Goal: Task Accomplishment & Management: Complete application form

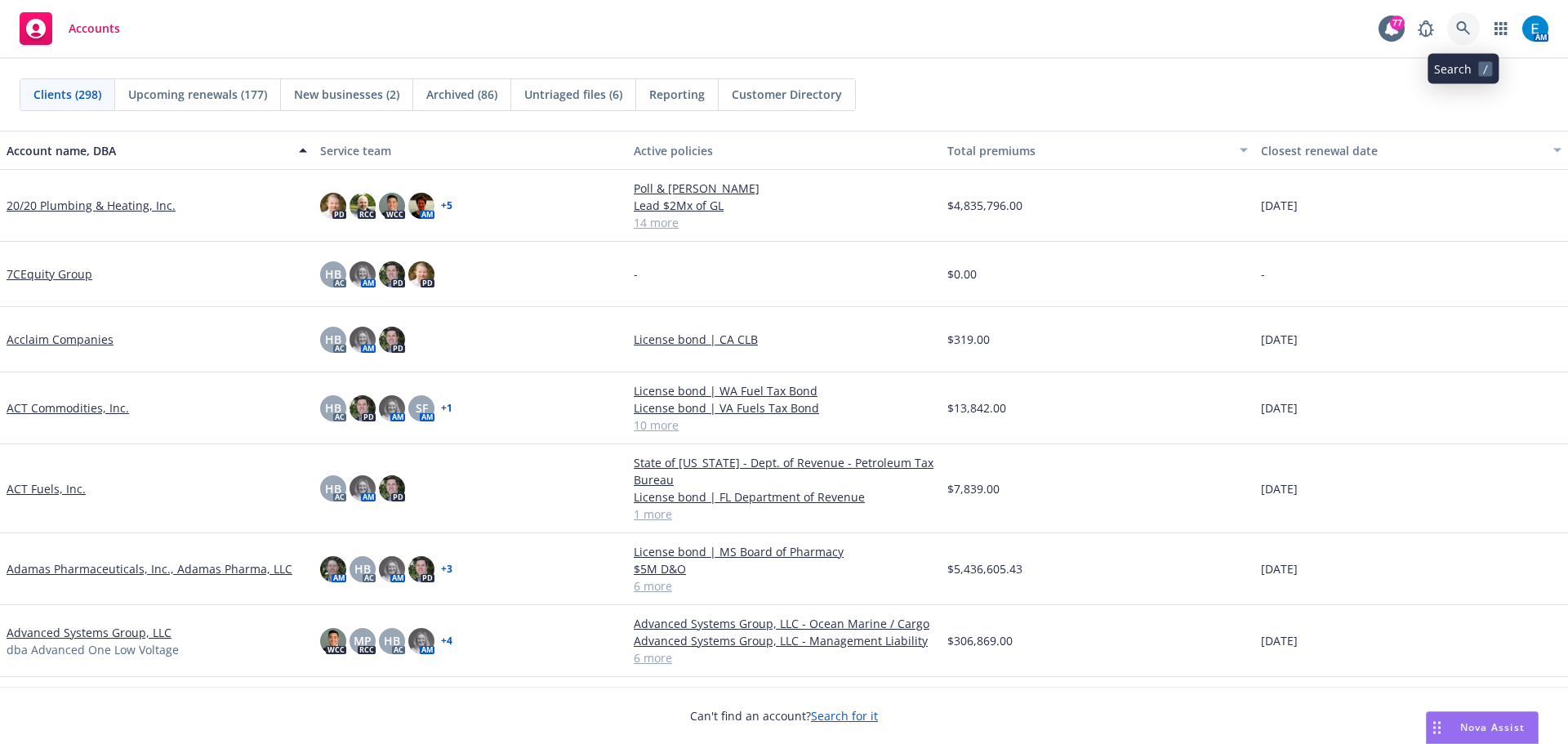
click at [1463, 25] on icon at bounding box center [1464, 28] width 15 height 15
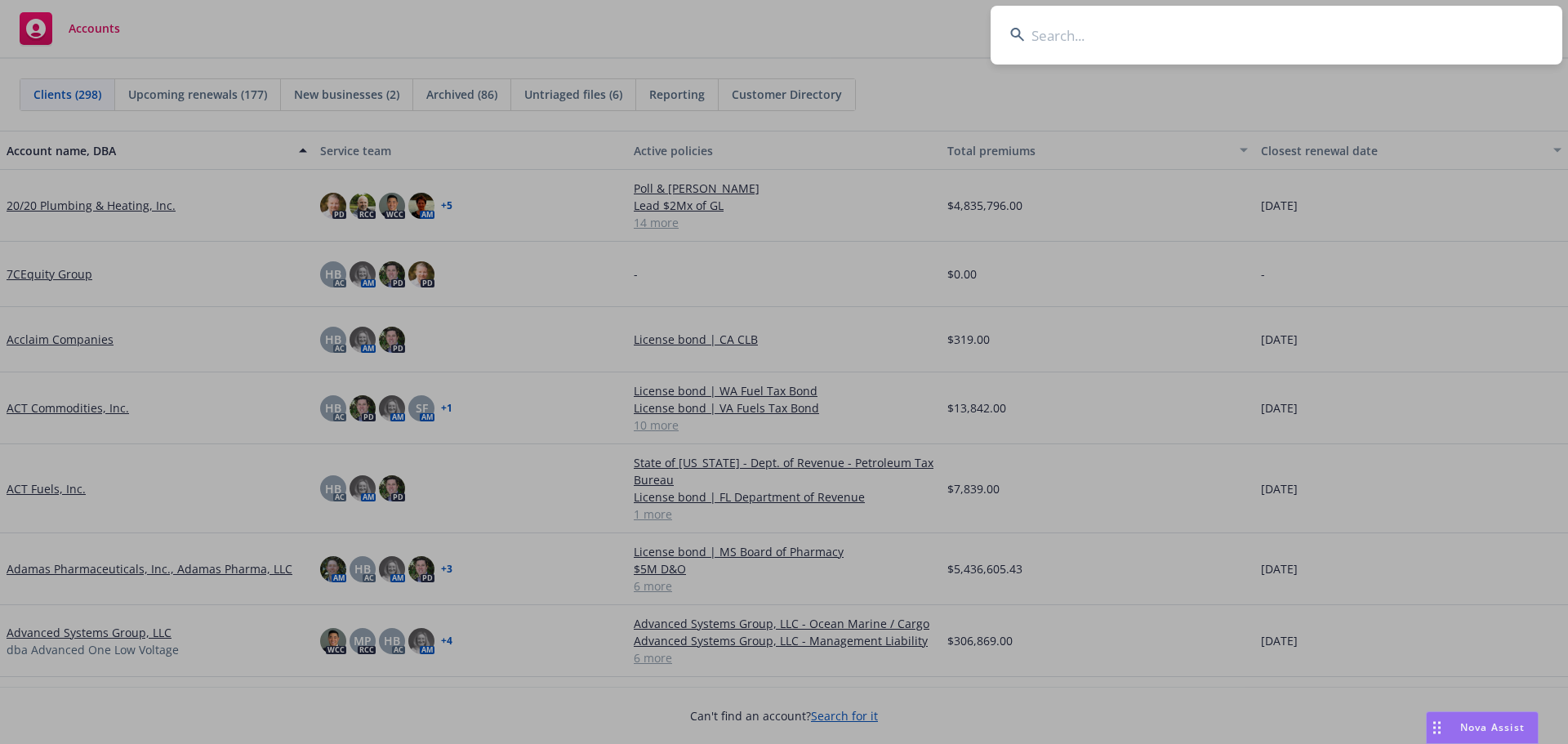
click at [1166, 45] on input at bounding box center [1276, 35] width 572 height 58
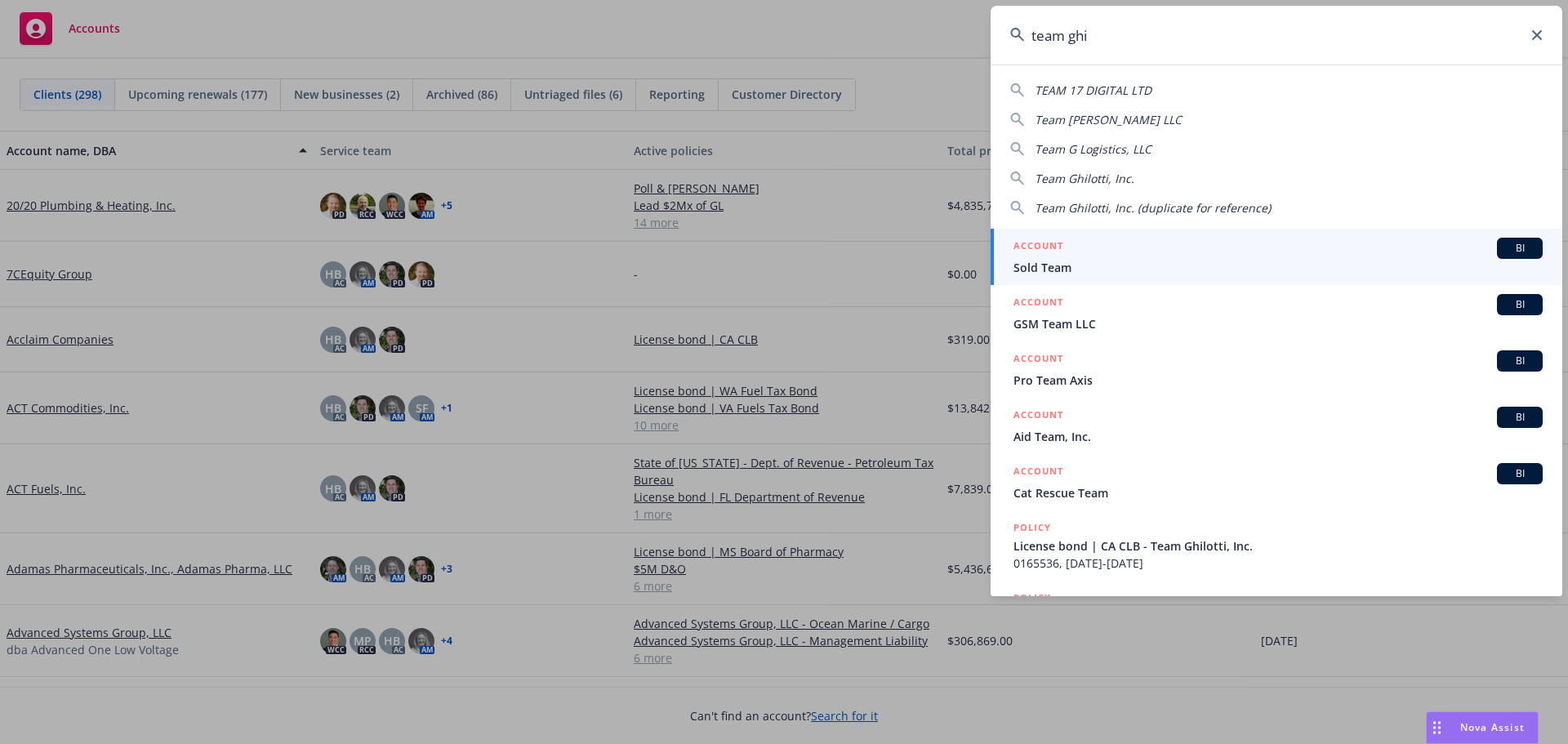
type input "team ghi"
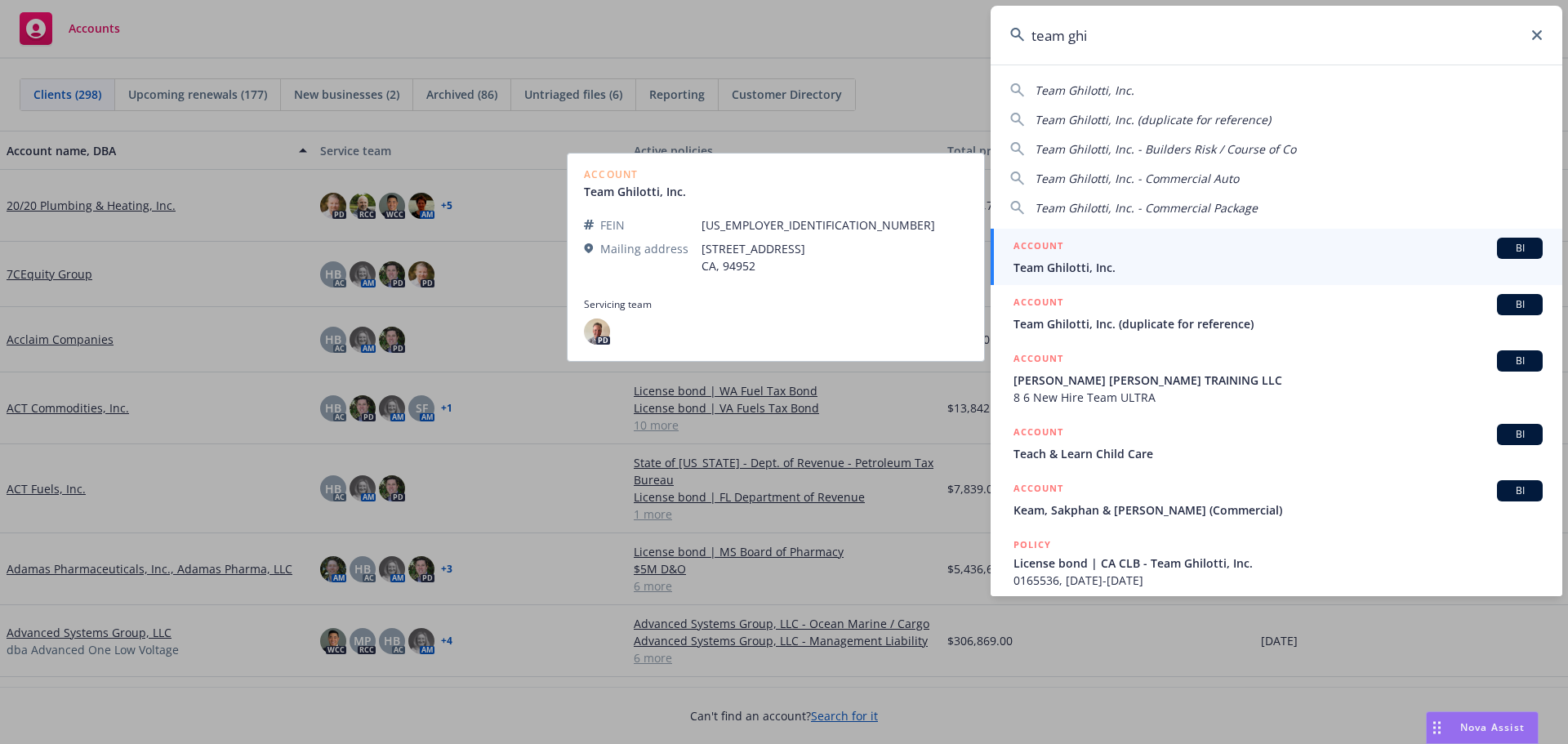
click at [1084, 271] on span "Team Ghilotti, Inc." at bounding box center [1278, 267] width 529 height 18
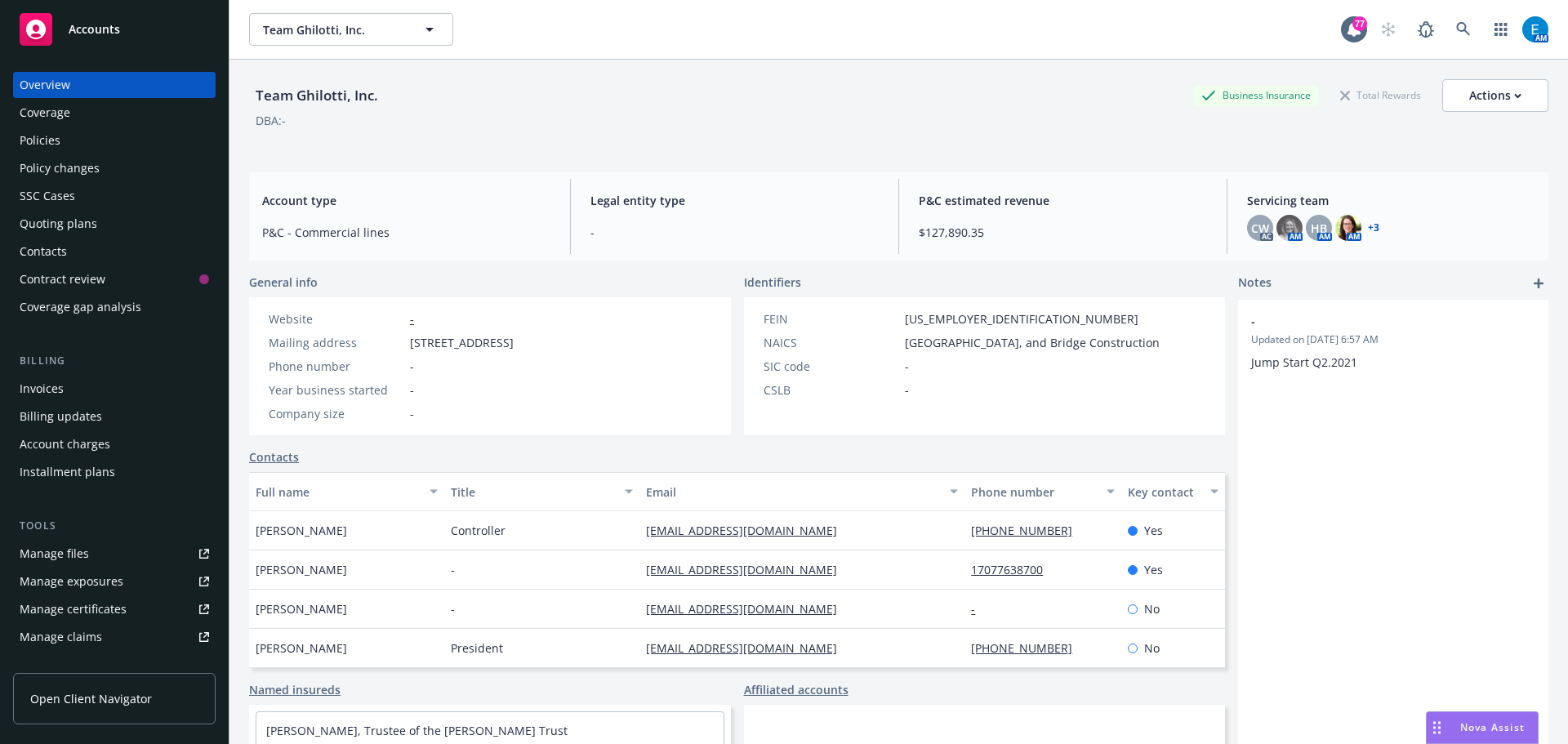
click at [47, 141] on div "Policies" at bounding box center [39, 140] width 41 height 26
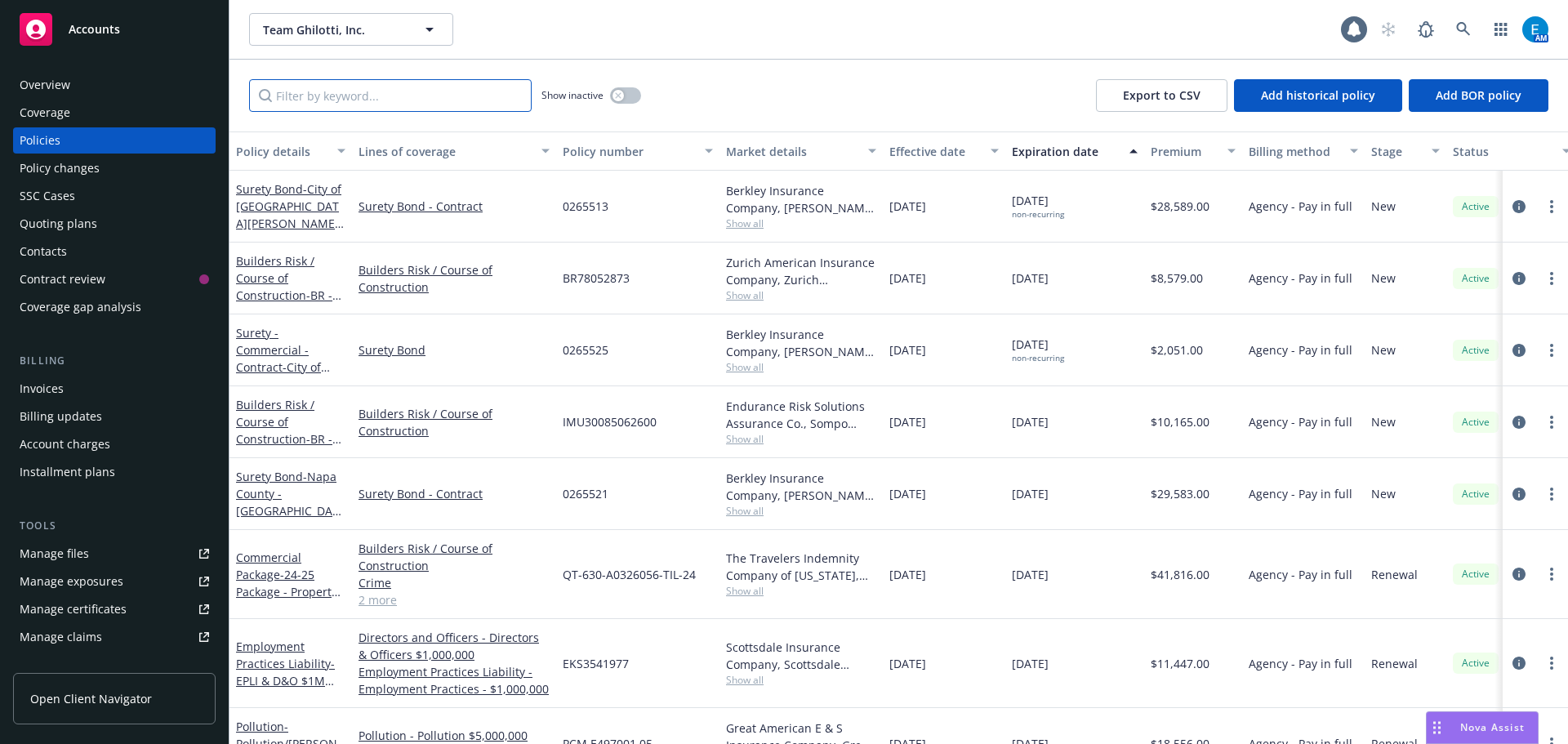
click at [415, 97] on input "Filter by keyword..." at bounding box center [390, 95] width 283 height 33
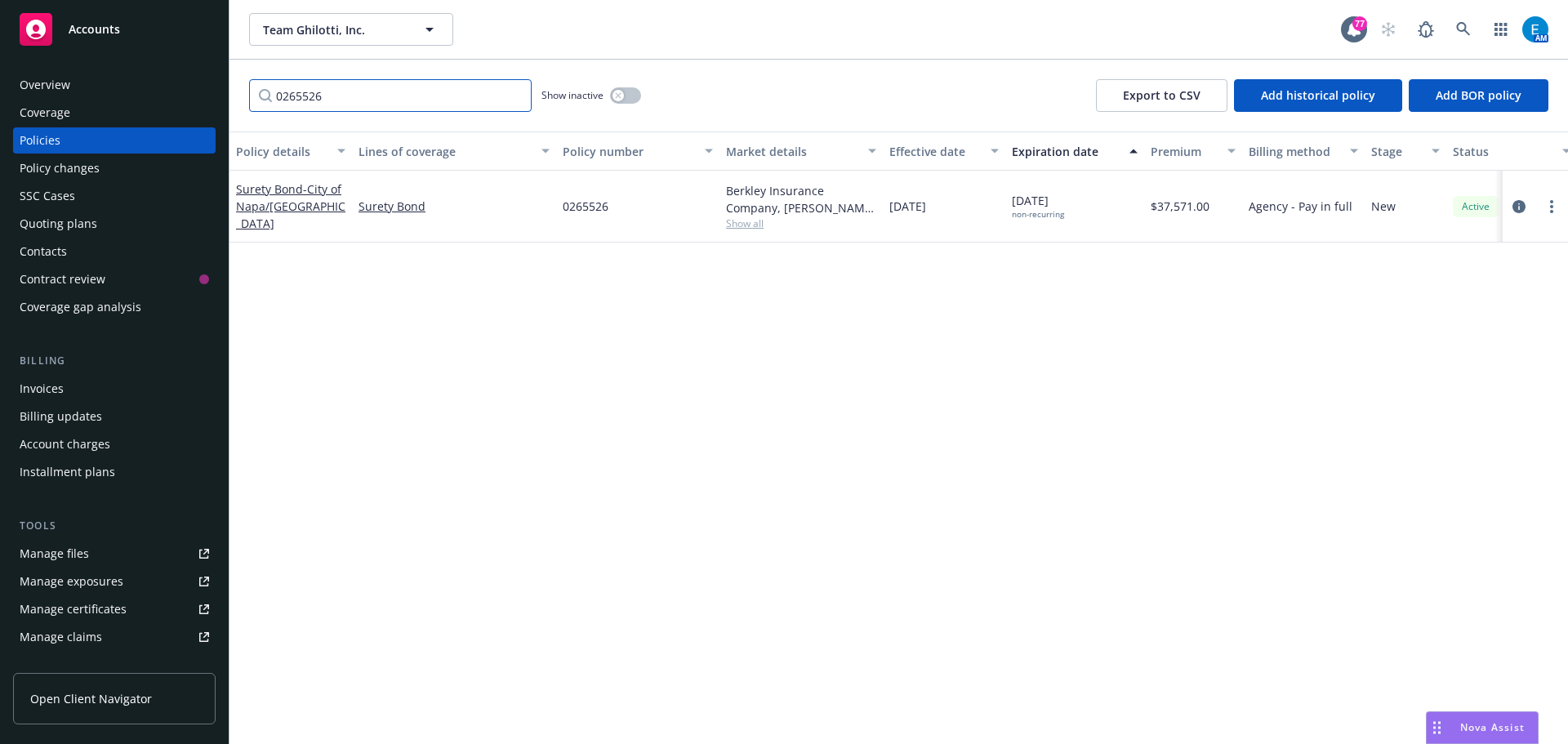
type input "0265526"
click at [261, 205] on span "- City of [GEOGRAPHIC_DATA]/[GEOGRAPHIC_DATA]" at bounding box center [290, 206] width 109 height 50
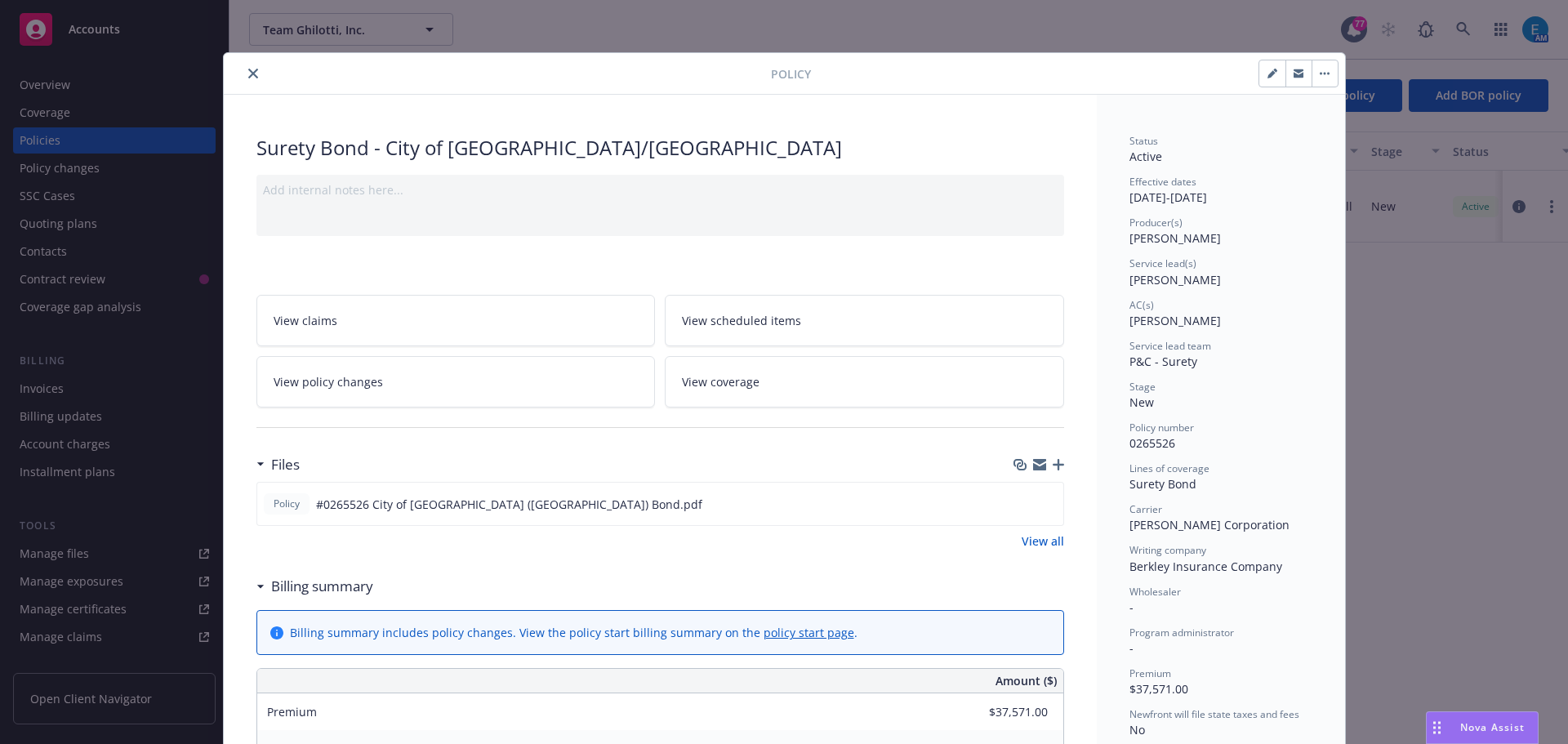
click at [1052, 464] on icon "button" at bounding box center [1058, 465] width 12 height 12
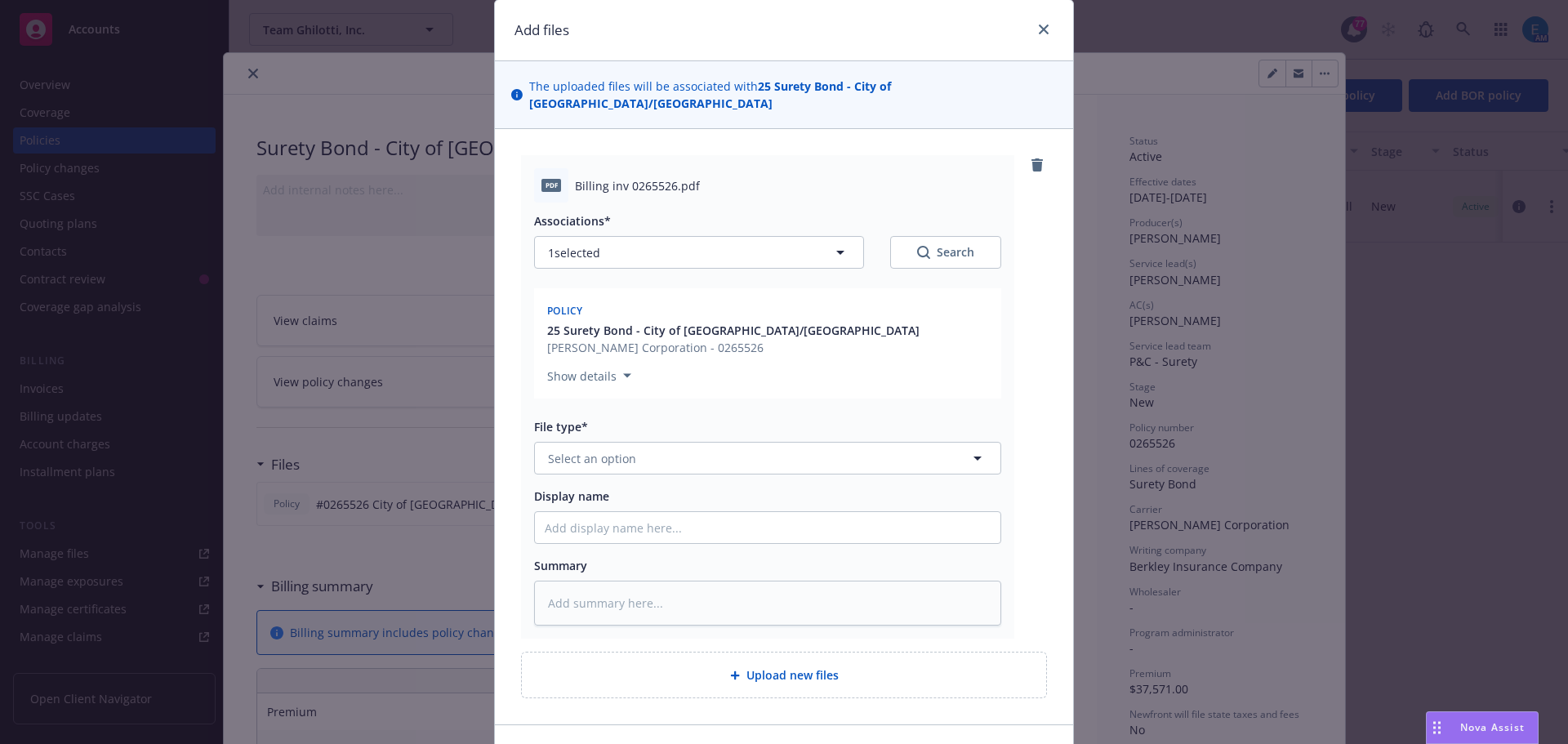
scroll to position [82, 0]
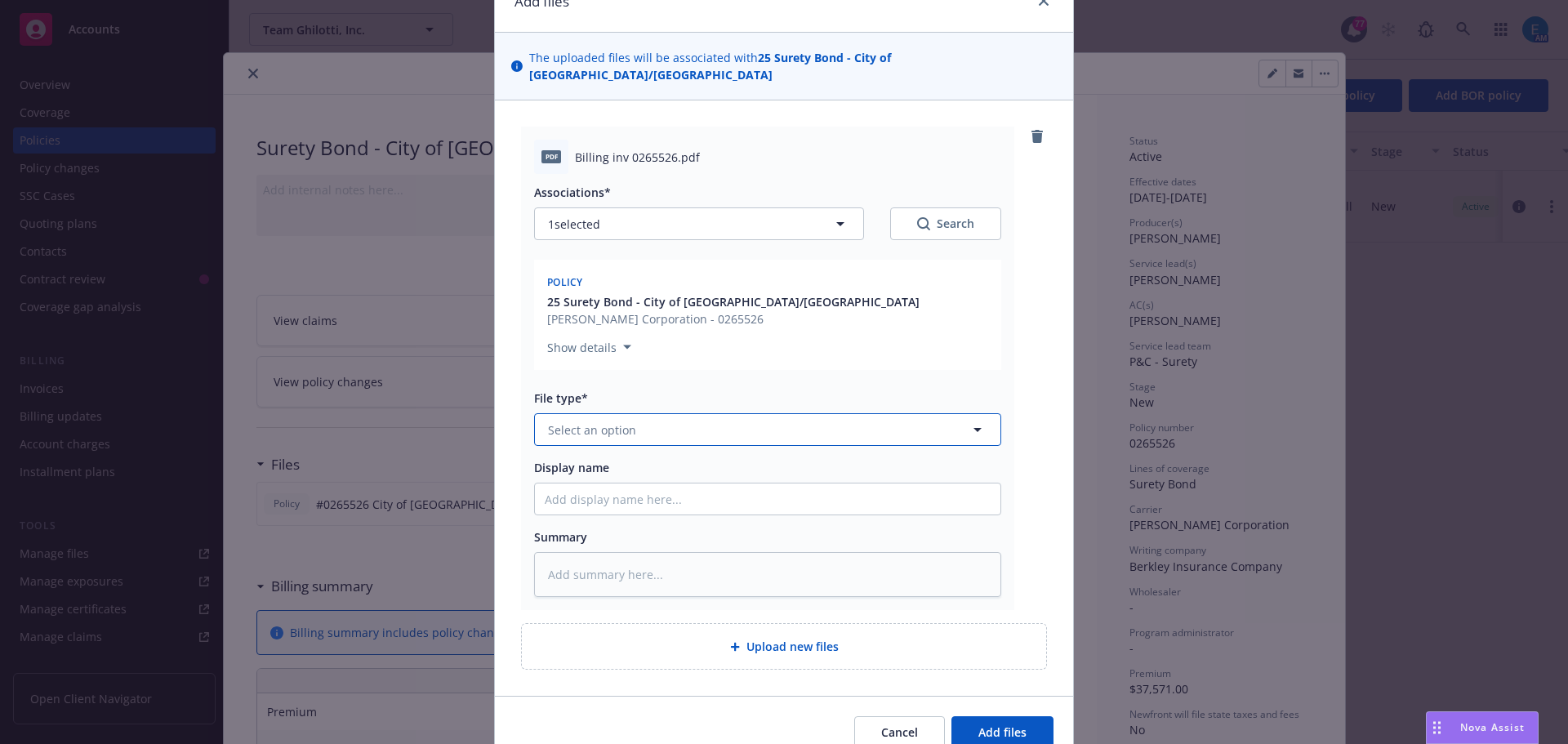
click at [650, 436] on button "Select an option" at bounding box center [768, 429] width 467 height 33
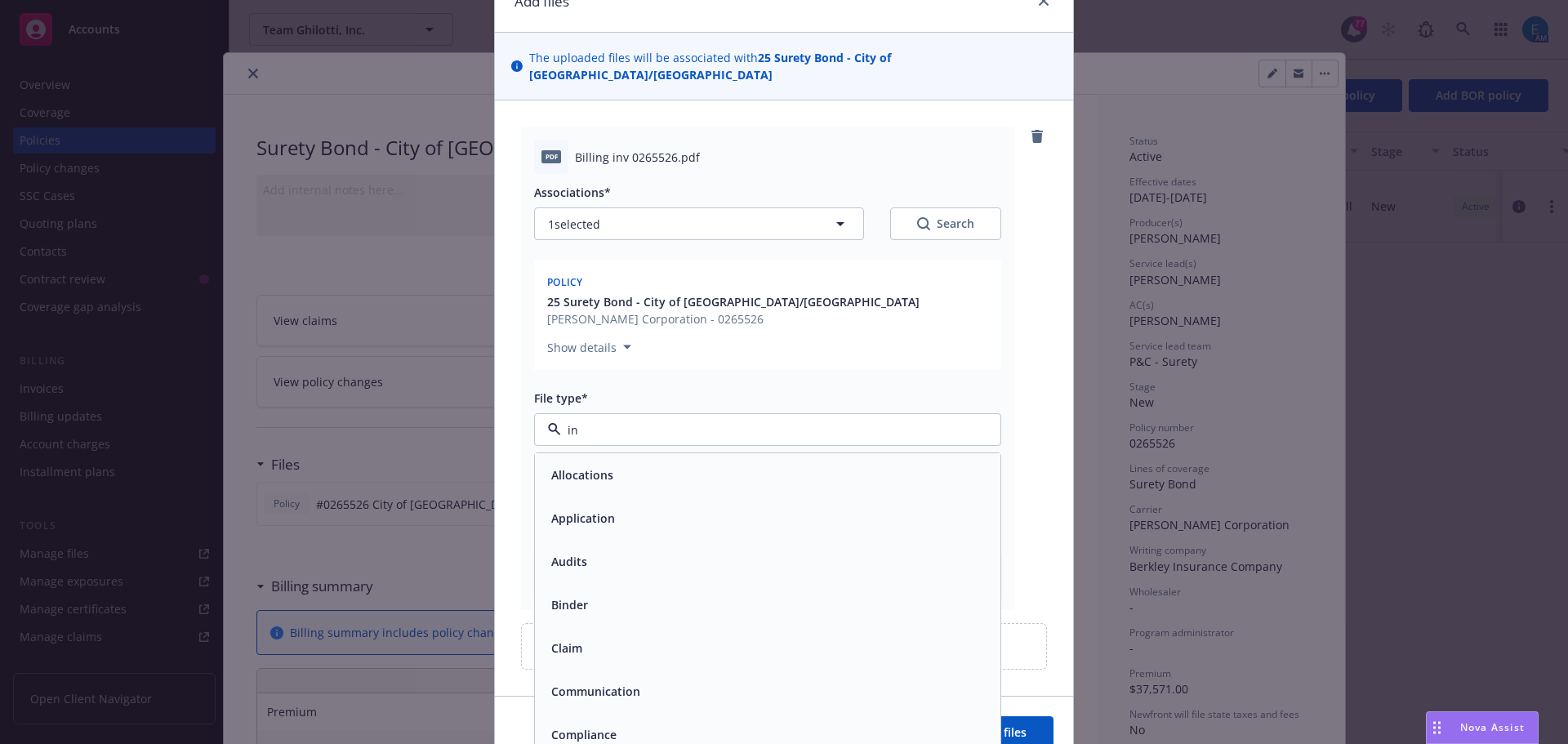
type input "inv"
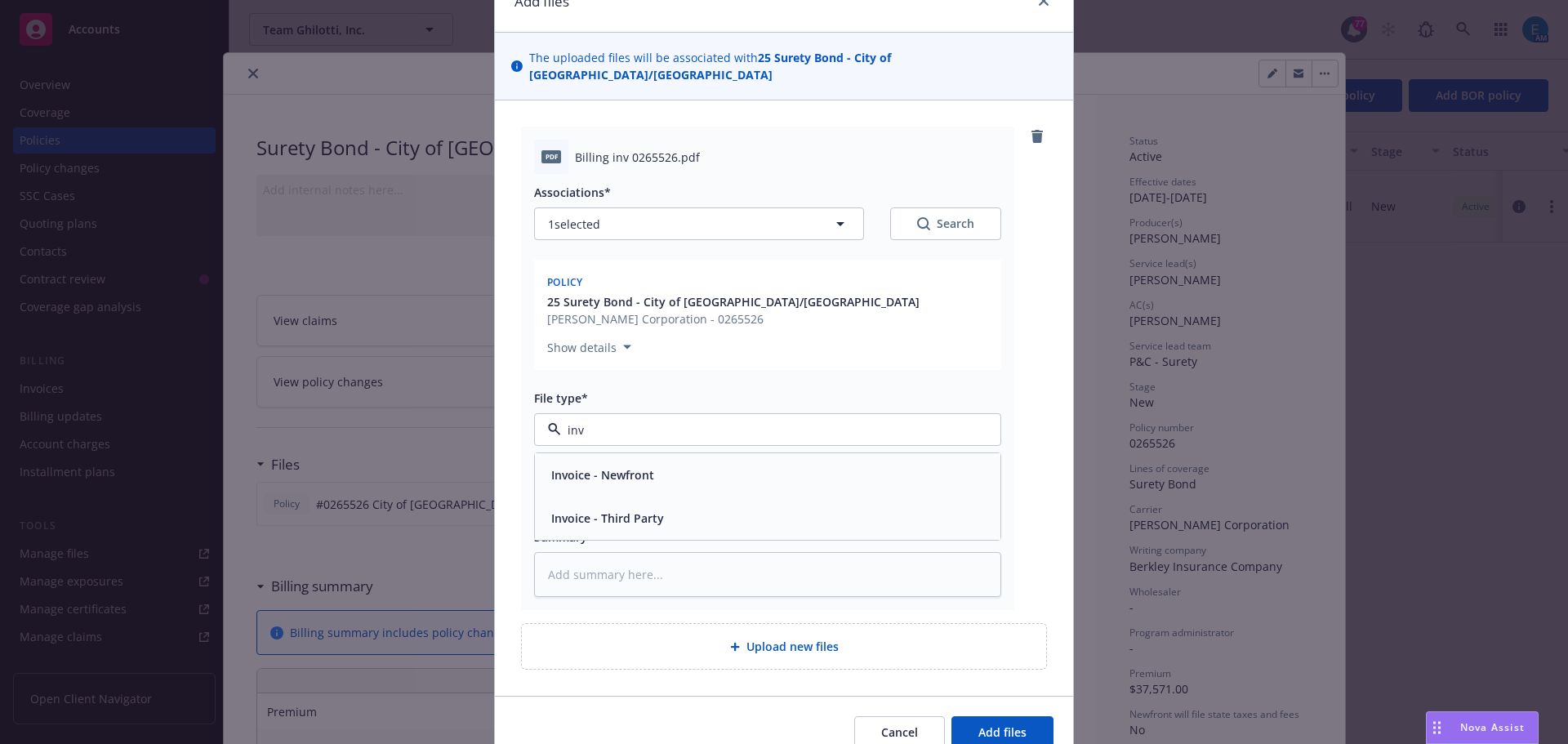
click at [627, 519] on span "Invoice - Third Party" at bounding box center [607, 519] width 113 height 18
click at [632, 500] on input "Display name" at bounding box center [768, 499] width 466 height 31
type textarea "x"
type input "#"
type textarea "x"
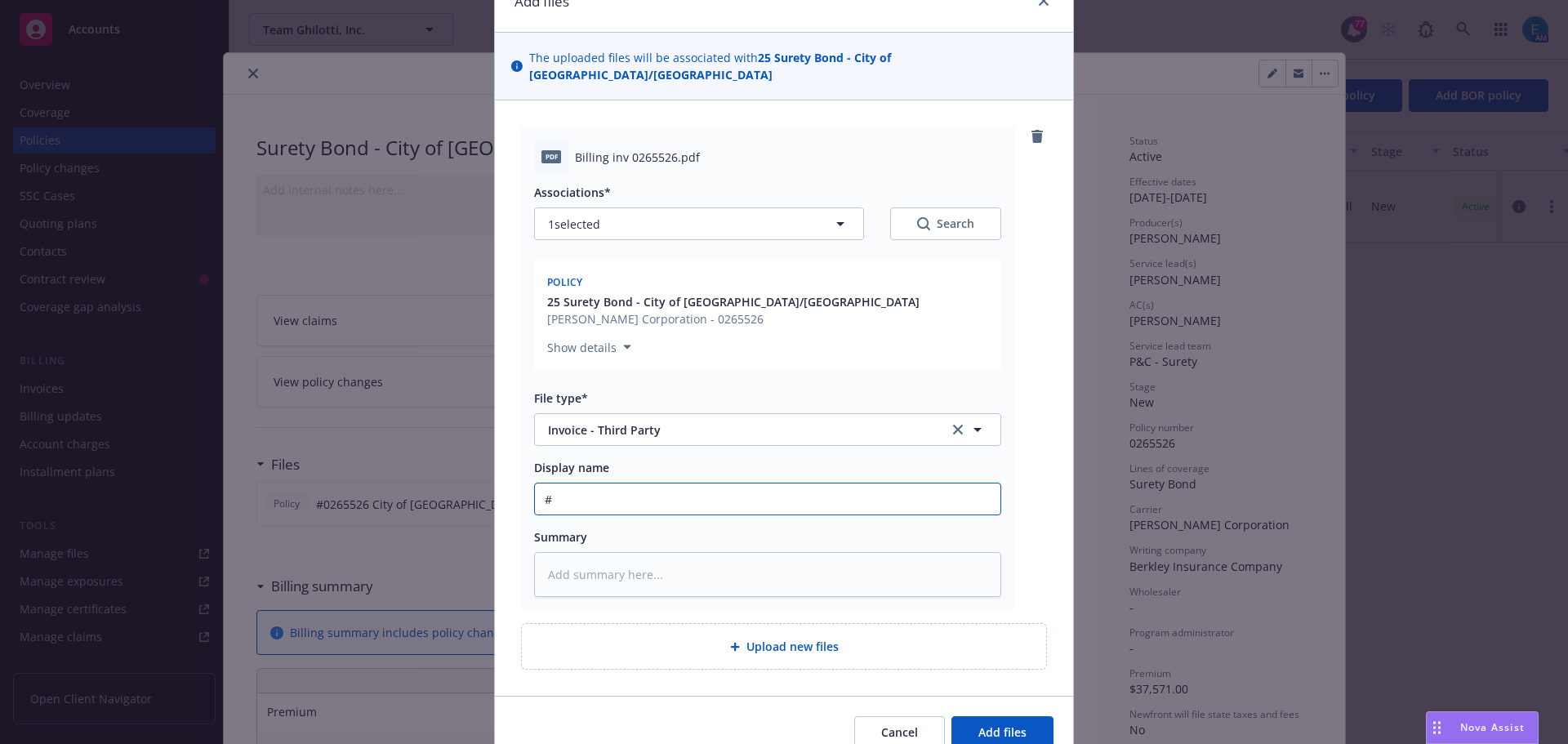
type input "#0"
type textarea "x"
type input "#02"
type textarea "x"
type input "#026"
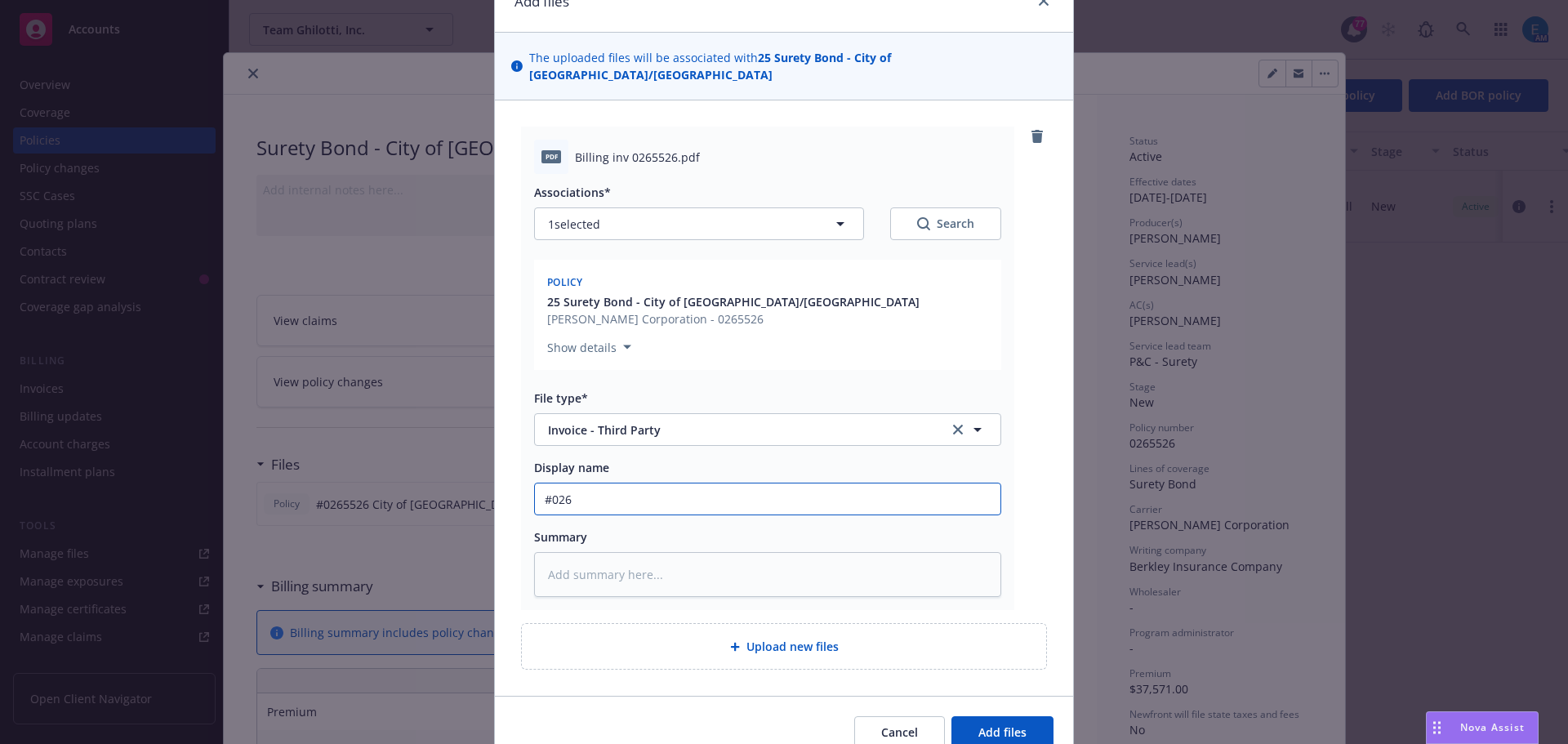
type textarea "x"
type input "#0265"
type textarea "x"
type input "#02655"
type textarea "x"
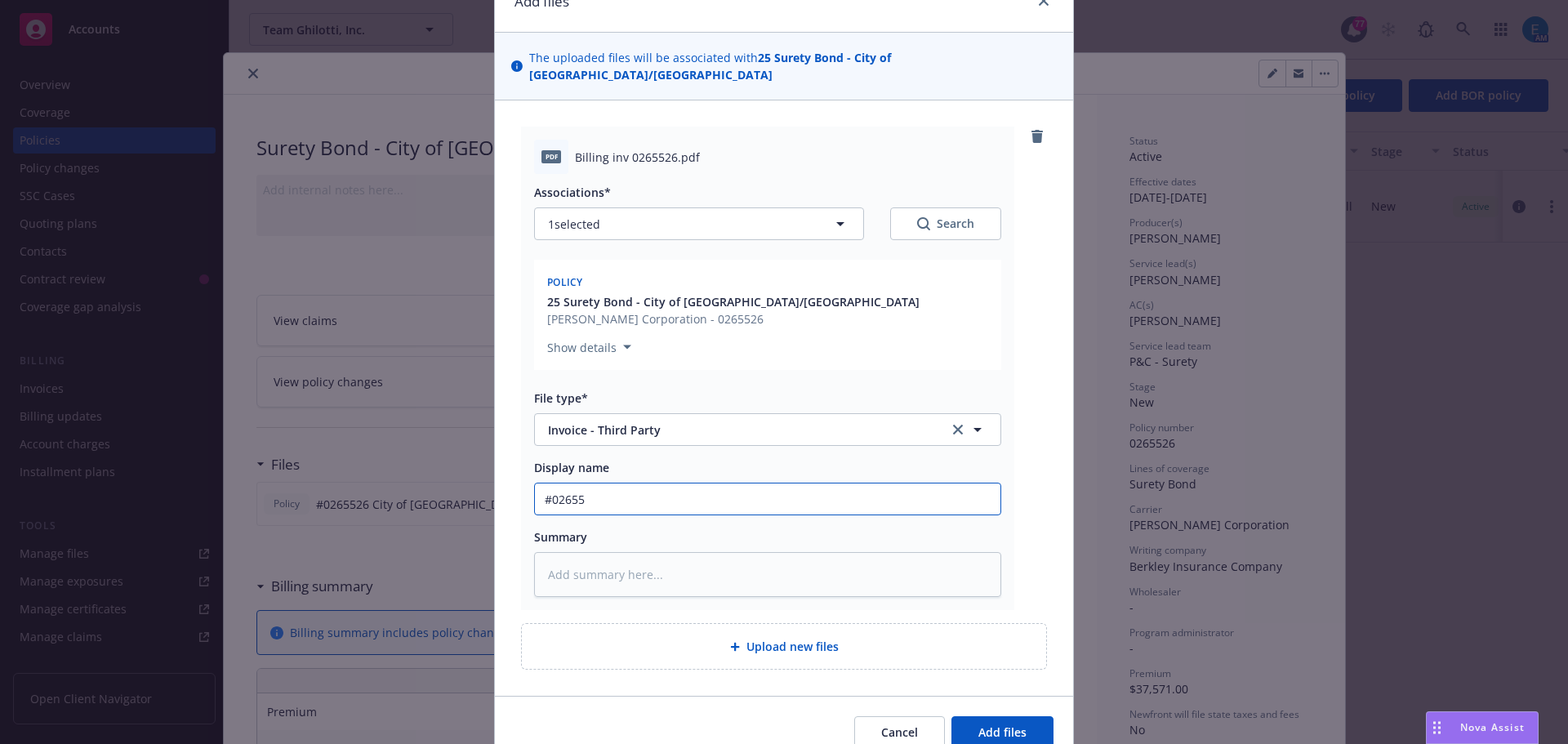
type input "#026552"
type textarea "x"
type input "#0265526"
type textarea "x"
type input "#0265526"
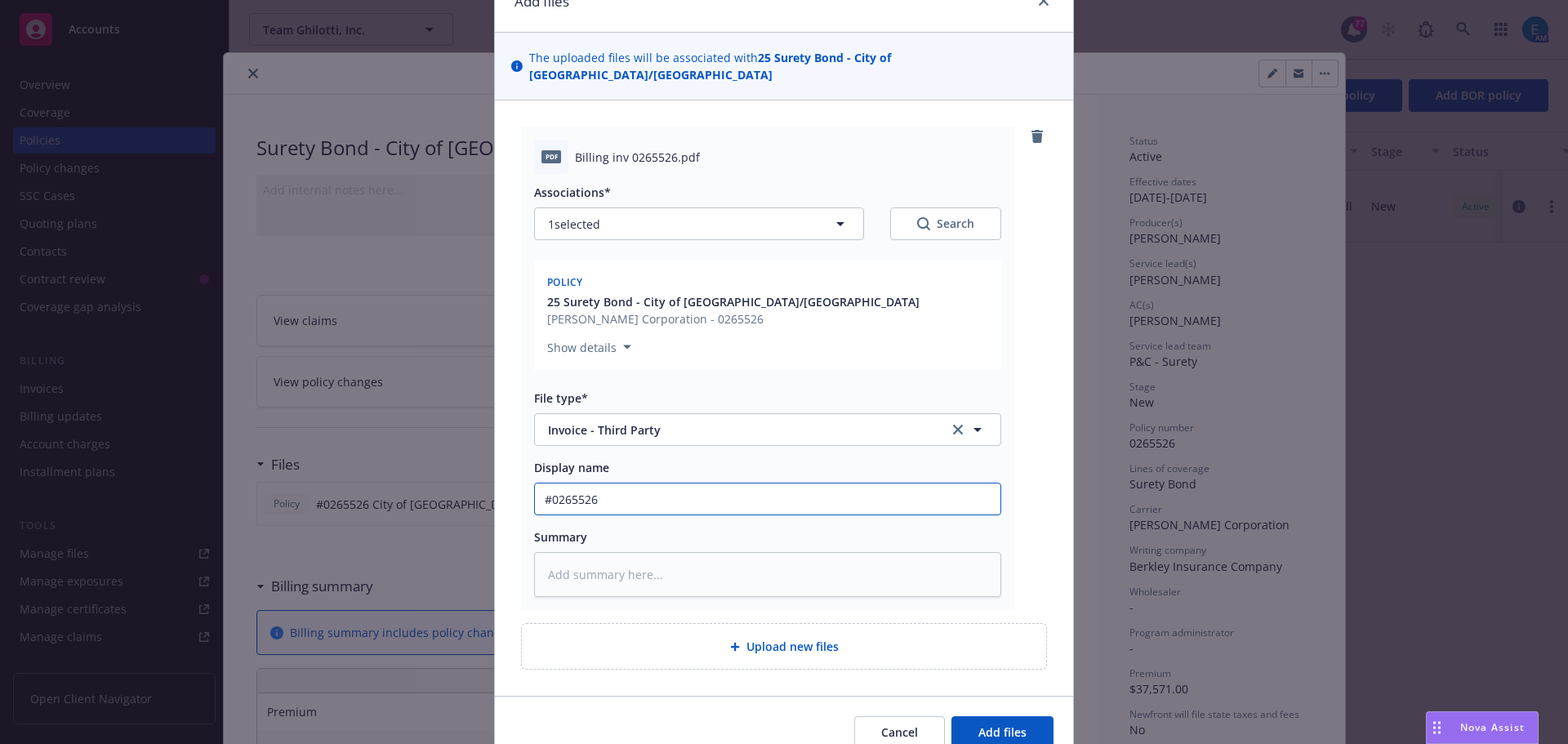
type textarea "x"
type input "#0265526 B"
type textarea "x"
type input "#0265526 Be"
type textarea "x"
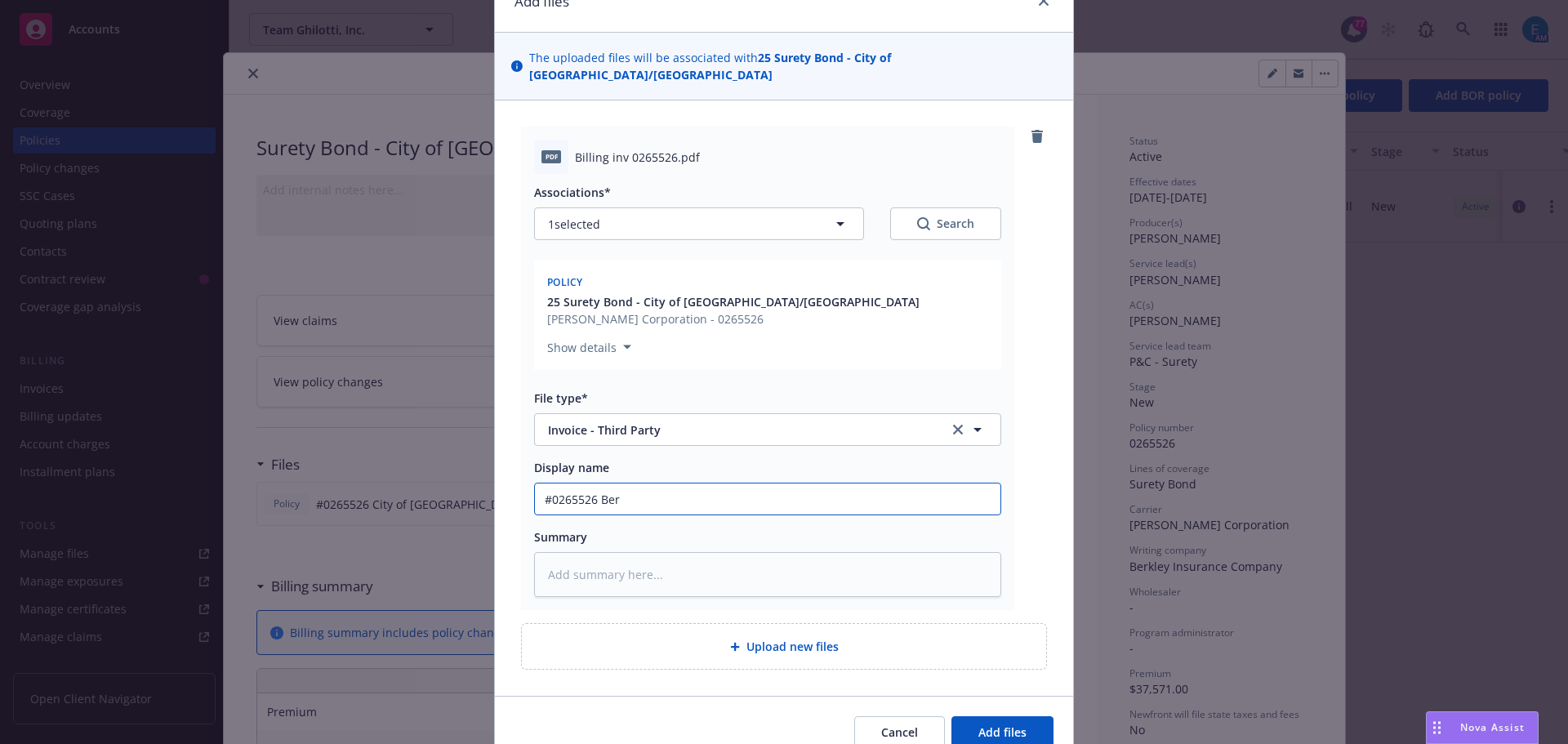
type input "#0265526 [PERSON_NAME]"
type textarea "x"
type input "#0265526 Berkl"
type textarea "x"
type input "#0265526 Berkle"
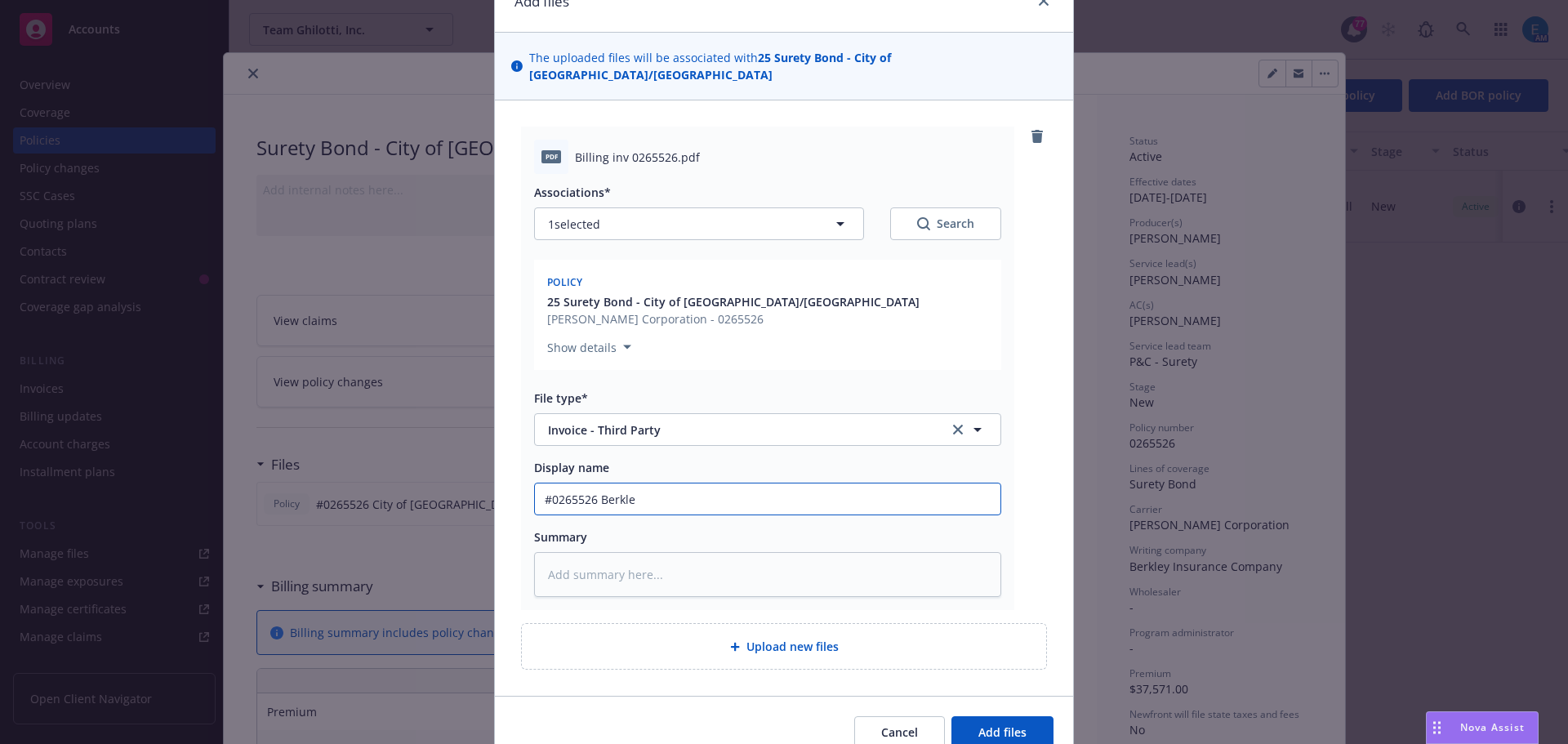
type textarea "x"
type input "#0265526 Berkley"
type textarea "x"
type input "#0265526 Berkley I"
type textarea "x"
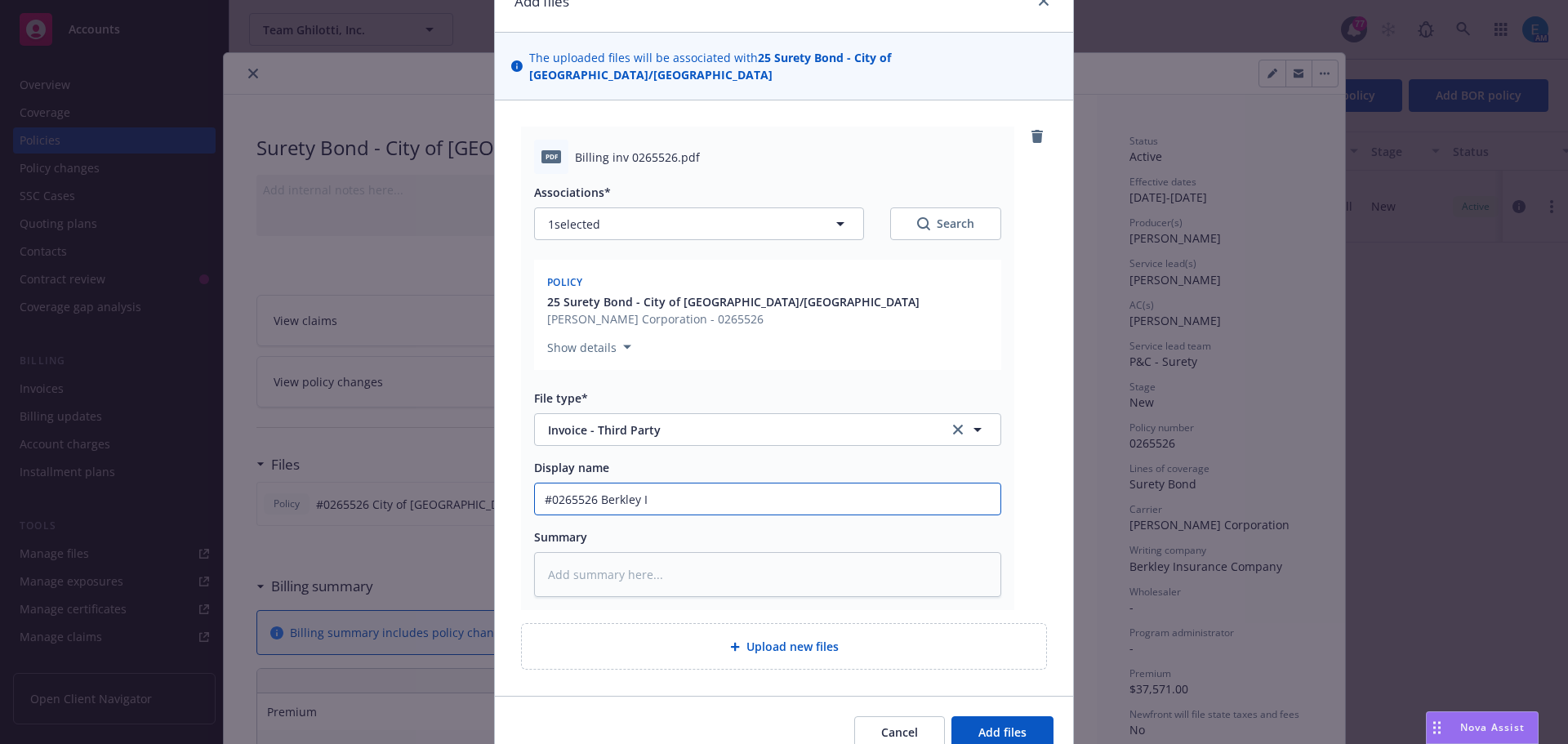
type input "#0265526 Berkley In"
type textarea "x"
type input "#0265526 Berkley Inv"
type textarea "x"
type input "#0265526 Berkley Invo"
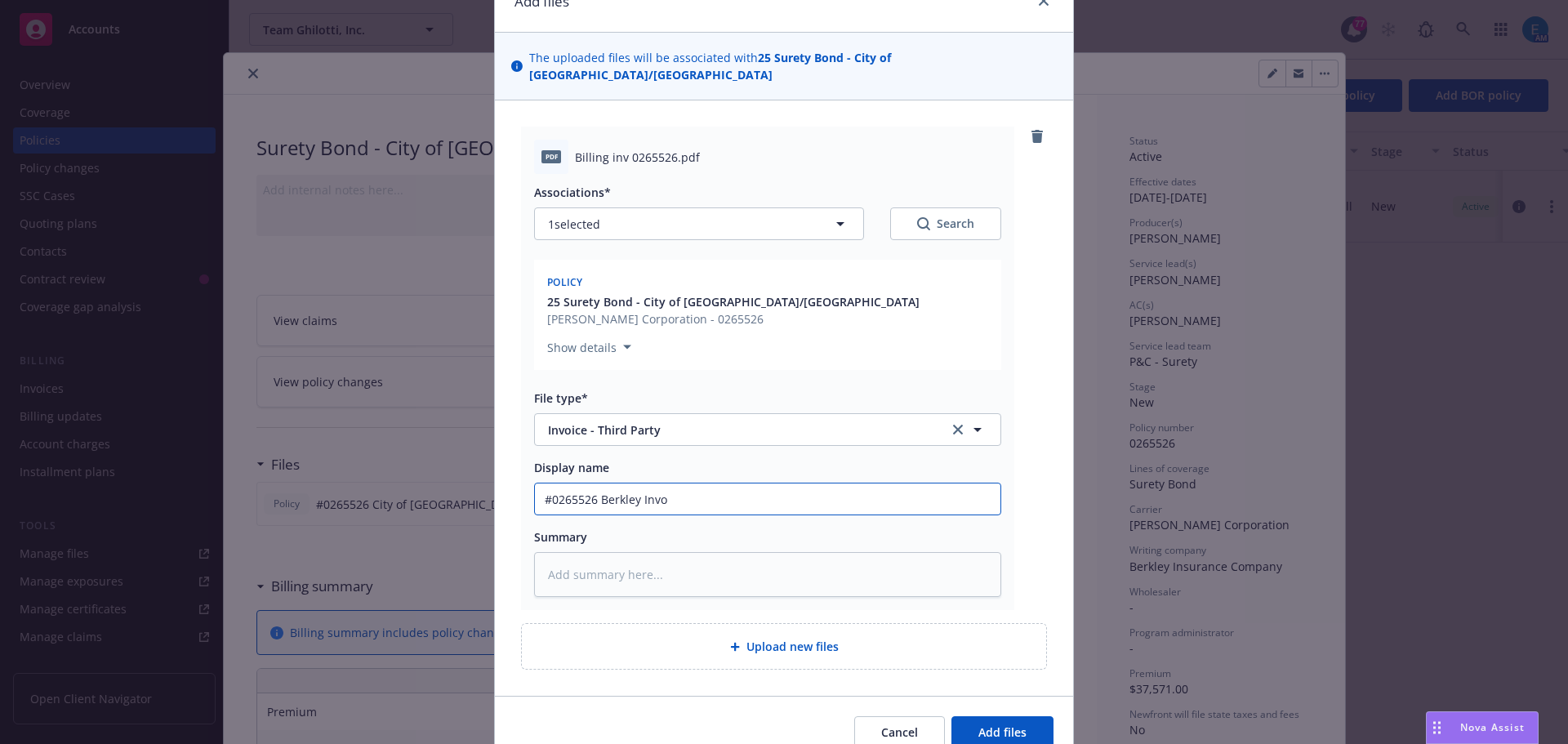
type textarea "x"
type input "#0265526 Berkley Invoi"
type textarea "x"
type input "#0265526 Berkley Invoic"
type textarea "x"
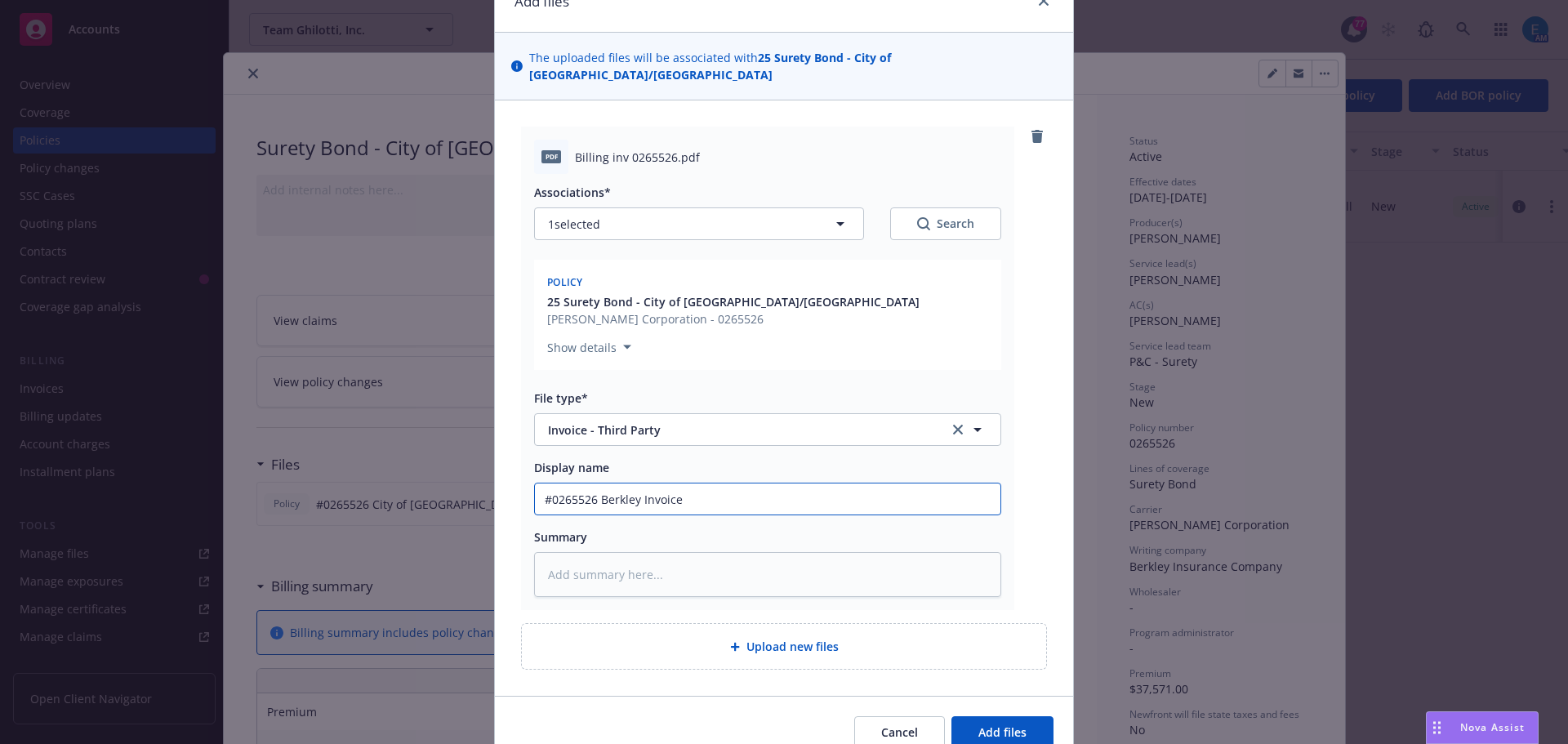
drag, startPoint x: 688, startPoint y: 495, endPoint x: 512, endPoint y: 474, distance: 177.2
click at [512, 474] on div "pdf Billing inv 0265526.pdf Associations* 1 selected Search Policy 25 Surety Bo…" at bounding box center [784, 397] width 578 height 595
type input "#0265526 Berkley Invoice"
click at [665, 571] on textarea at bounding box center [768, 574] width 467 height 45
paste textarea "#0265526 Berkley Invoice"
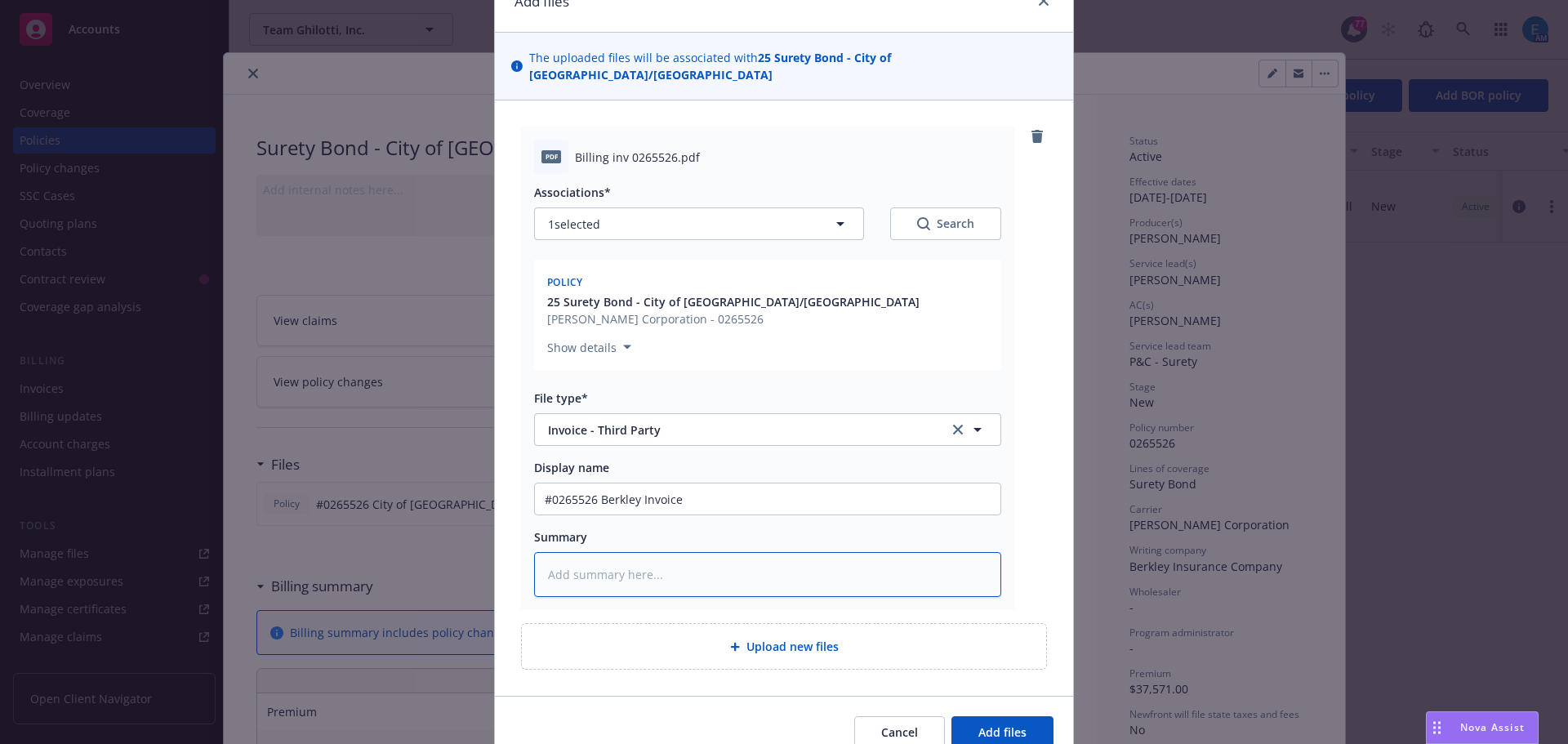
type textarea "x"
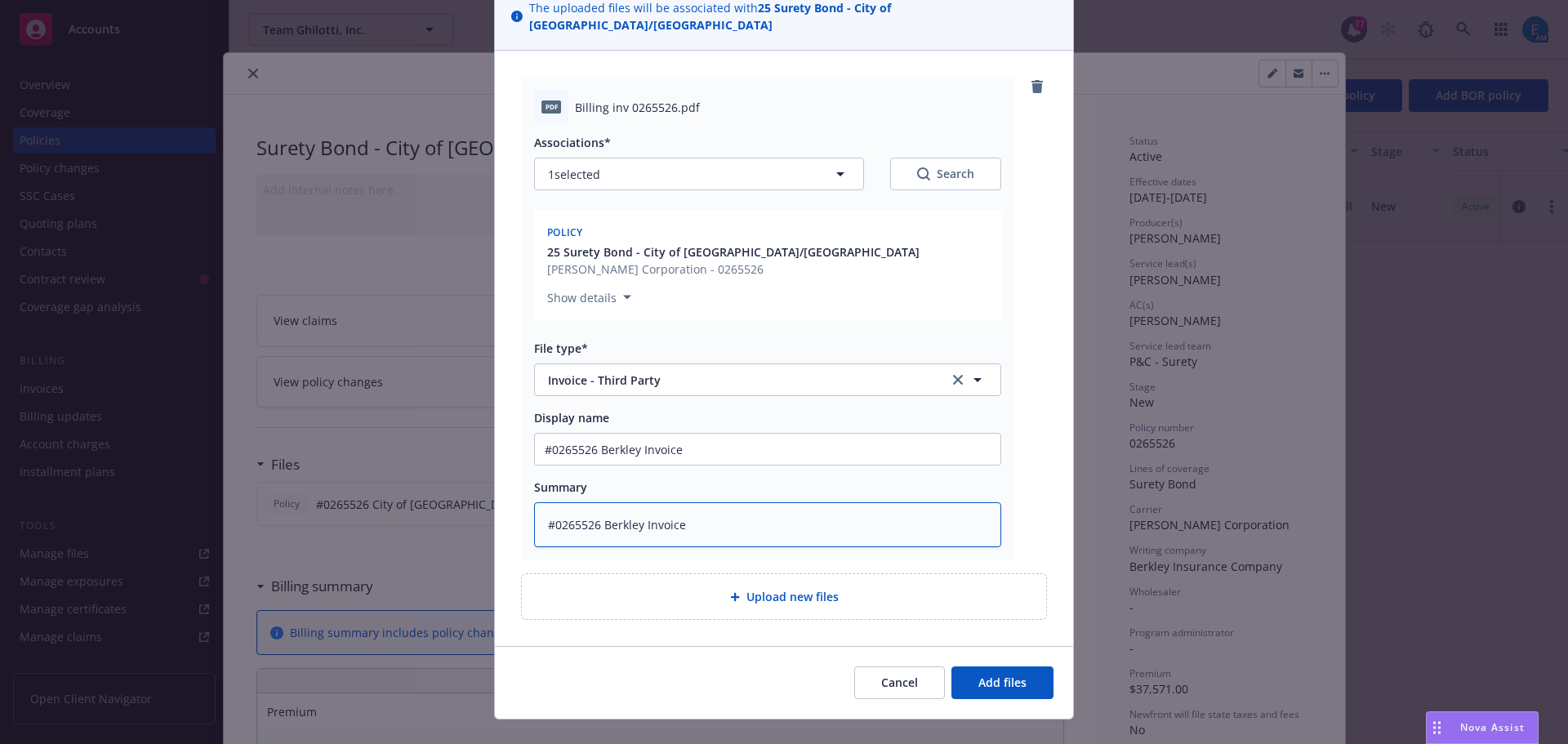
scroll to position [159, 0]
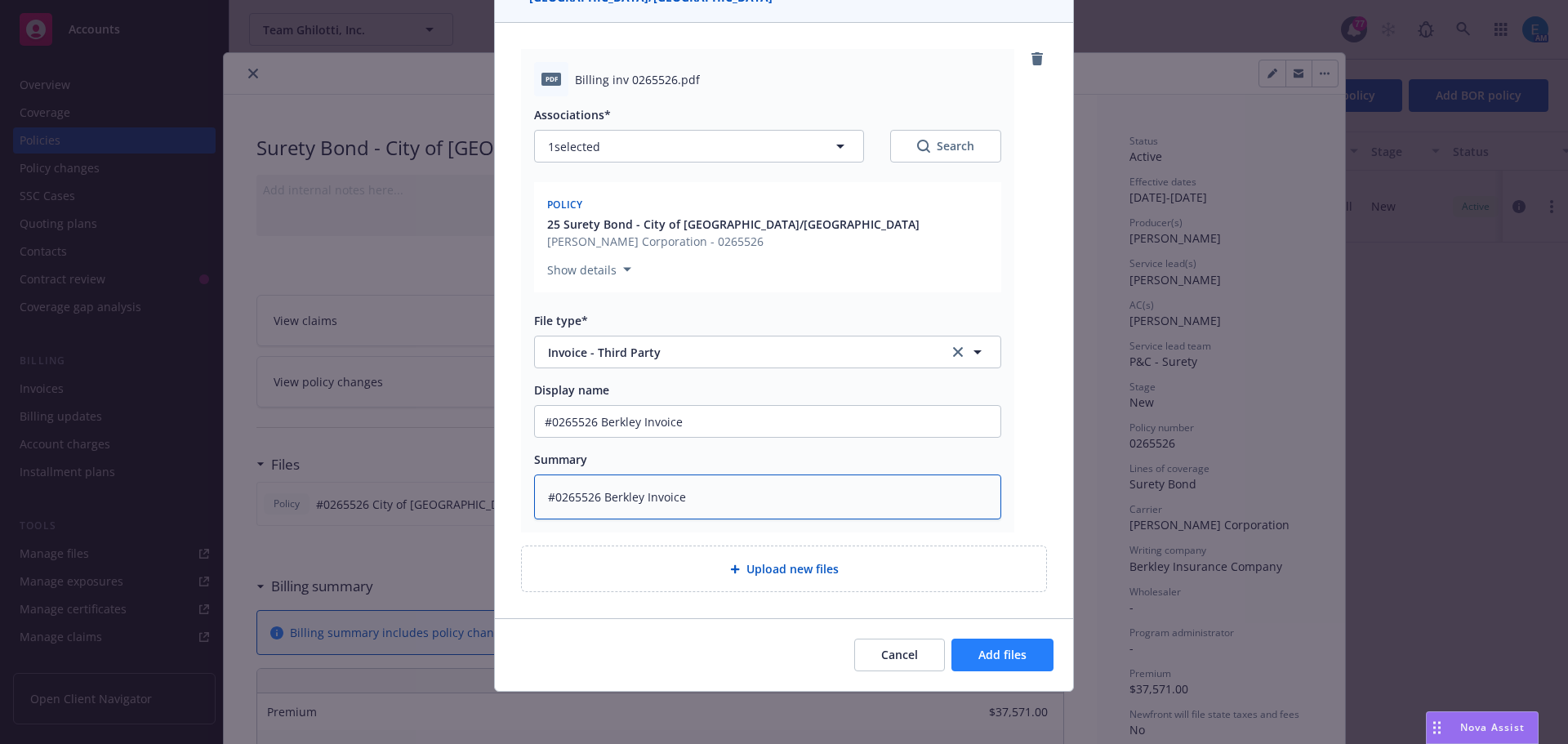
type textarea "#0265526 Berkley Invoice"
click at [1001, 665] on button "Add files" at bounding box center [1002, 655] width 102 height 33
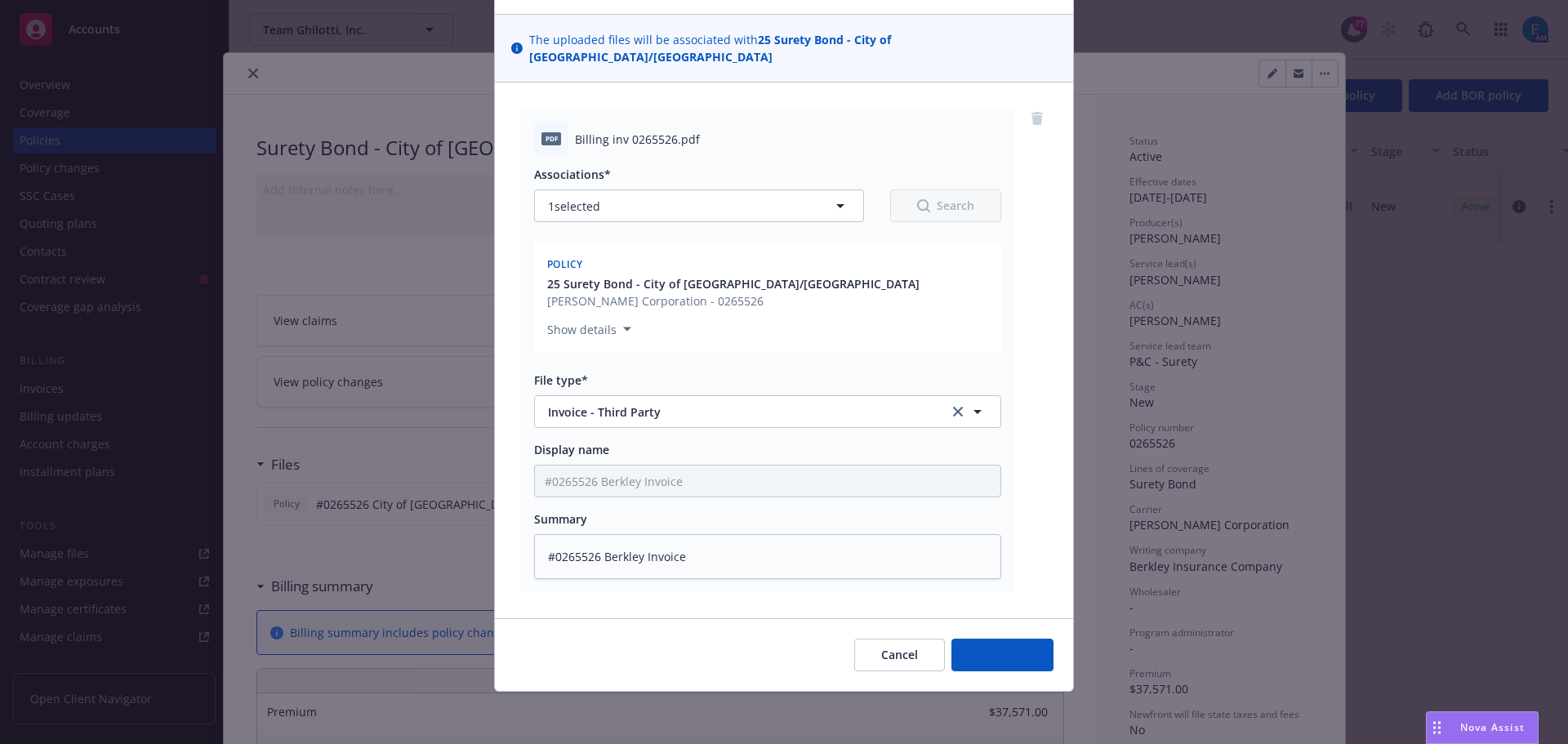
scroll to position [99, 0]
type textarea "x"
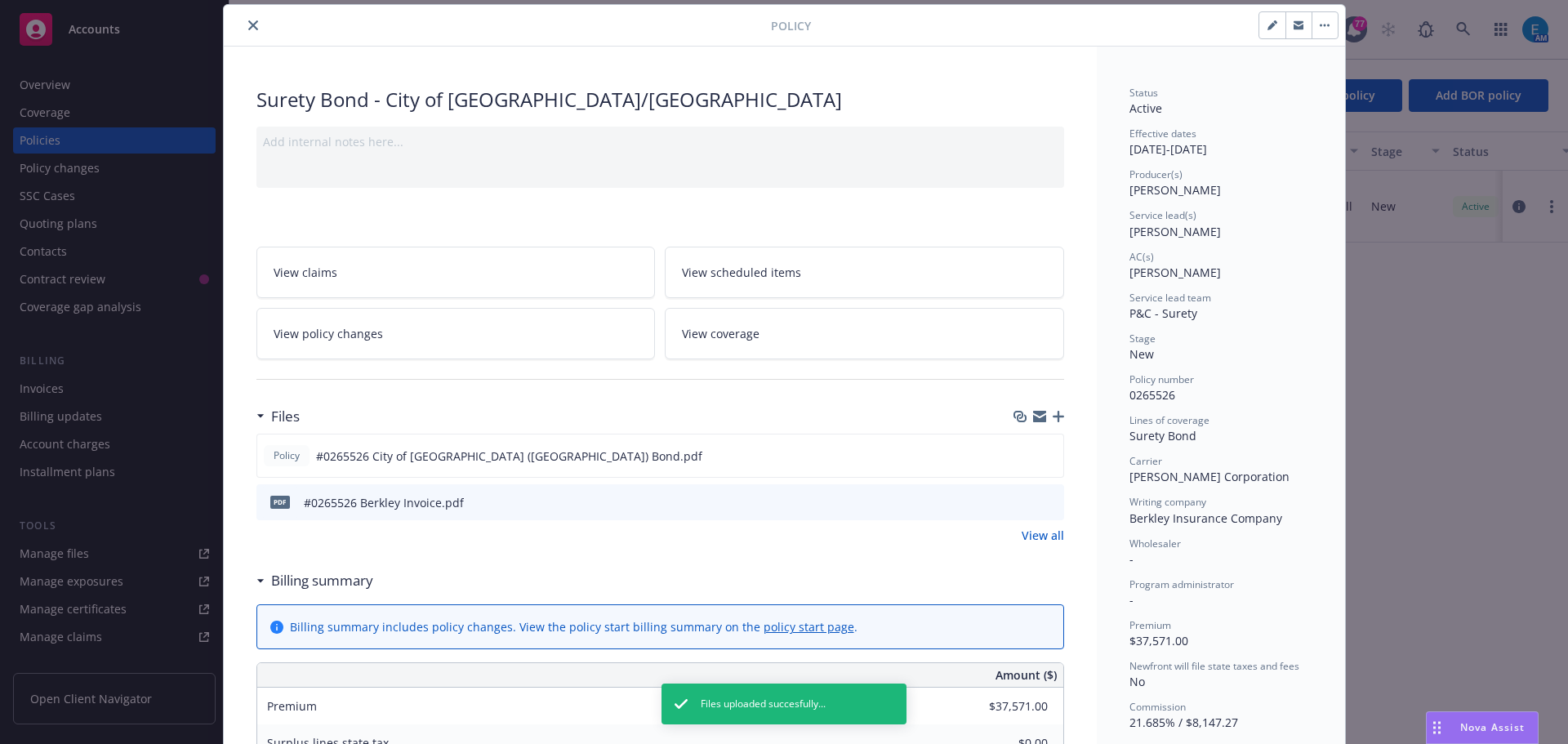
scroll to position [0, 0]
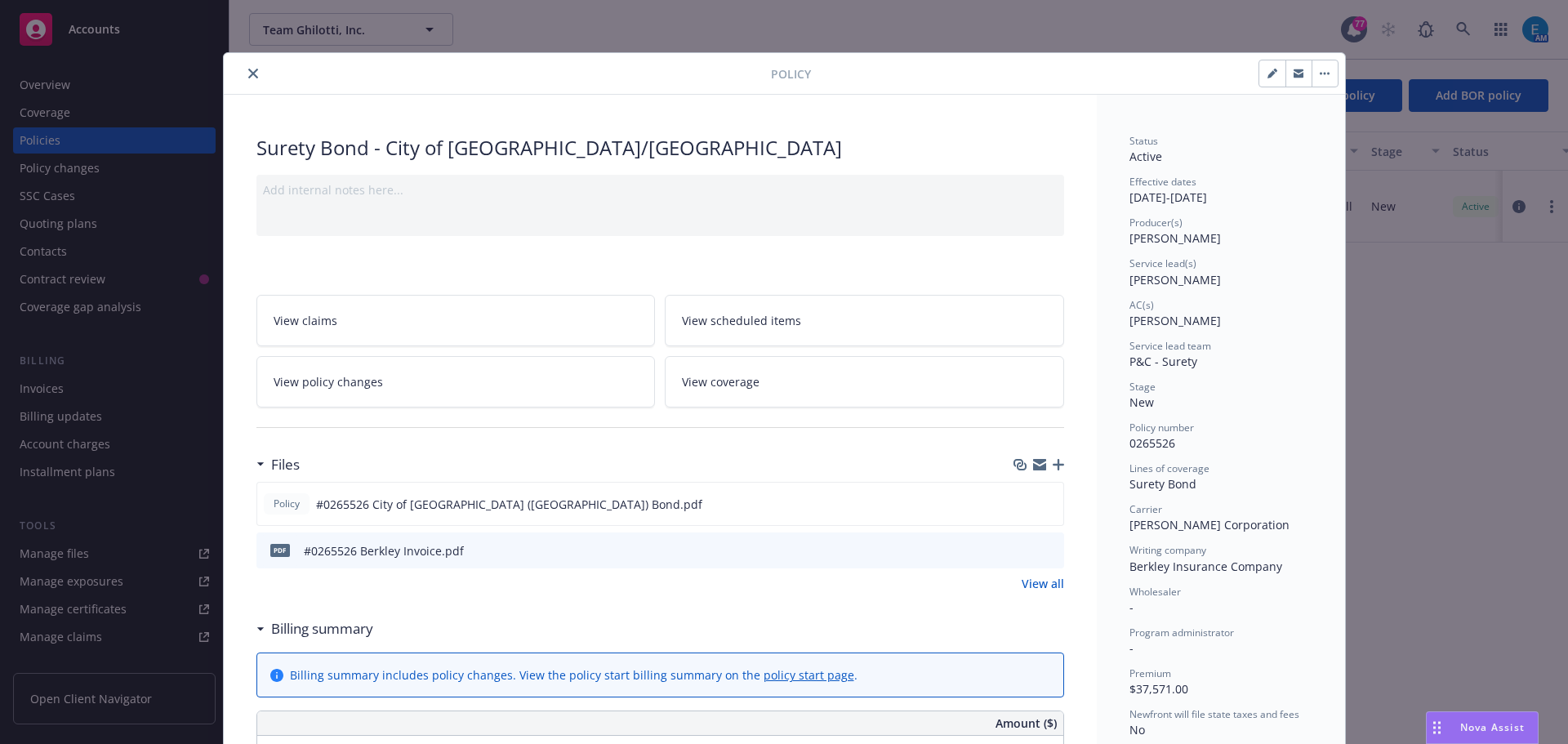
click at [248, 68] on icon "close" at bounding box center [253, 73] width 10 height 10
